Goal: Transaction & Acquisition: Download file/media

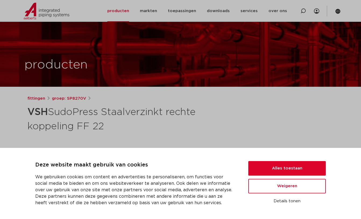
scroll to position [110, 0]
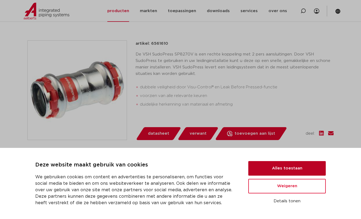
click at [291, 165] on button "Alles toestaan" at bounding box center [286, 168] width 77 height 15
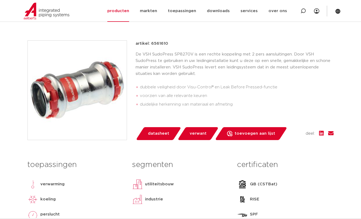
scroll to position [247, 0]
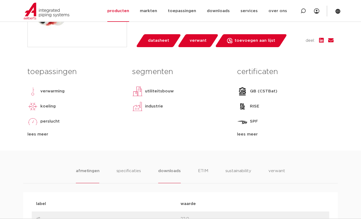
click at [166, 168] on li "downloads" at bounding box center [169, 175] width 22 height 15
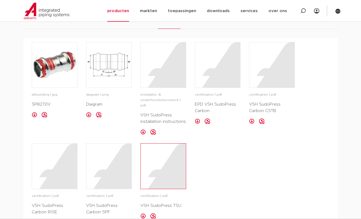
scroll to position [367, 0]
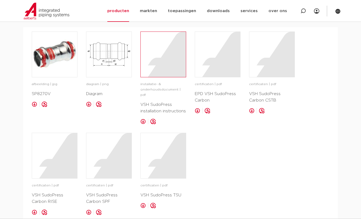
click at [165, 56] on div at bounding box center [163, 54] width 45 height 45
click at [178, 62] on div at bounding box center [163, 54] width 45 height 45
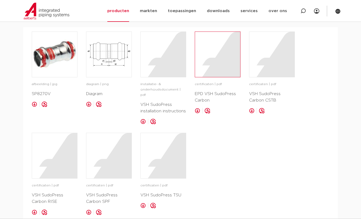
click at [213, 51] on div at bounding box center [217, 54] width 45 height 45
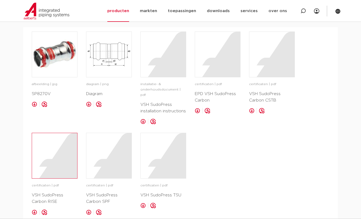
click at [55, 153] on div at bounding box center [54, 155] width 45 height 45
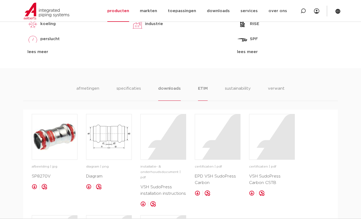
click at [203, 88] on li "ETIM" at bounding box center [203, 92] width 10 height 15
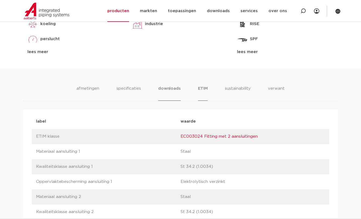
click at [176, 91] on li "downloads" at bounding box center [169, 92] width 22 height 15
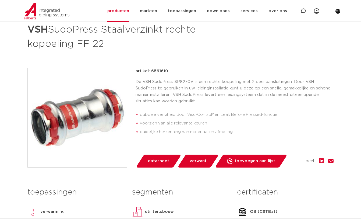
scroll to position [0, 0]
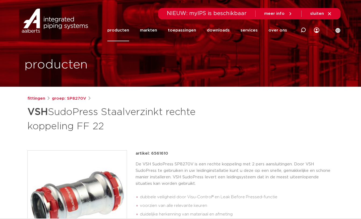
click at [233, 29] on li "downloads alle downloads certificaten cad en andere software epd documentatie t…" at bounding box center [218, 30] width 34 height 22
click at [226, 30] on link "downloads" at bounding box center [218, 30] width 23 height 22
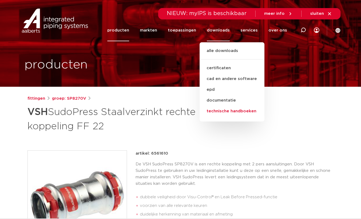
click at [225, 110] on link "technische handboeken" at bounding box center [232, 111] width 65 height 11
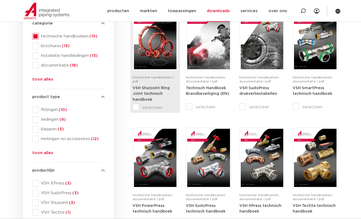
scroll to position [137, 0]
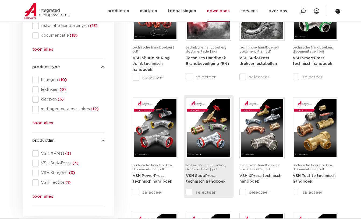
click at [201, 136] on img at bounding box center [208, 128] width 42 height 58
